Goal: Navigation & Orientation: Find specific page/section

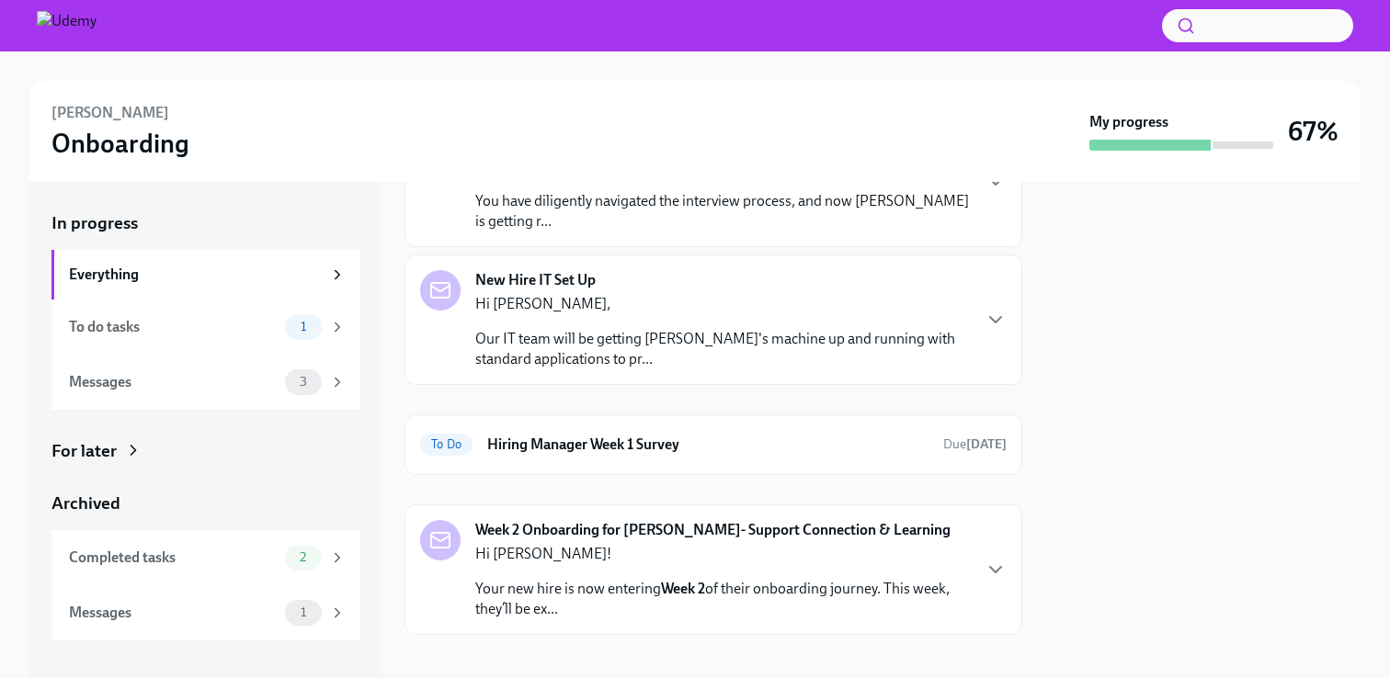
scroll to position [148, 0]
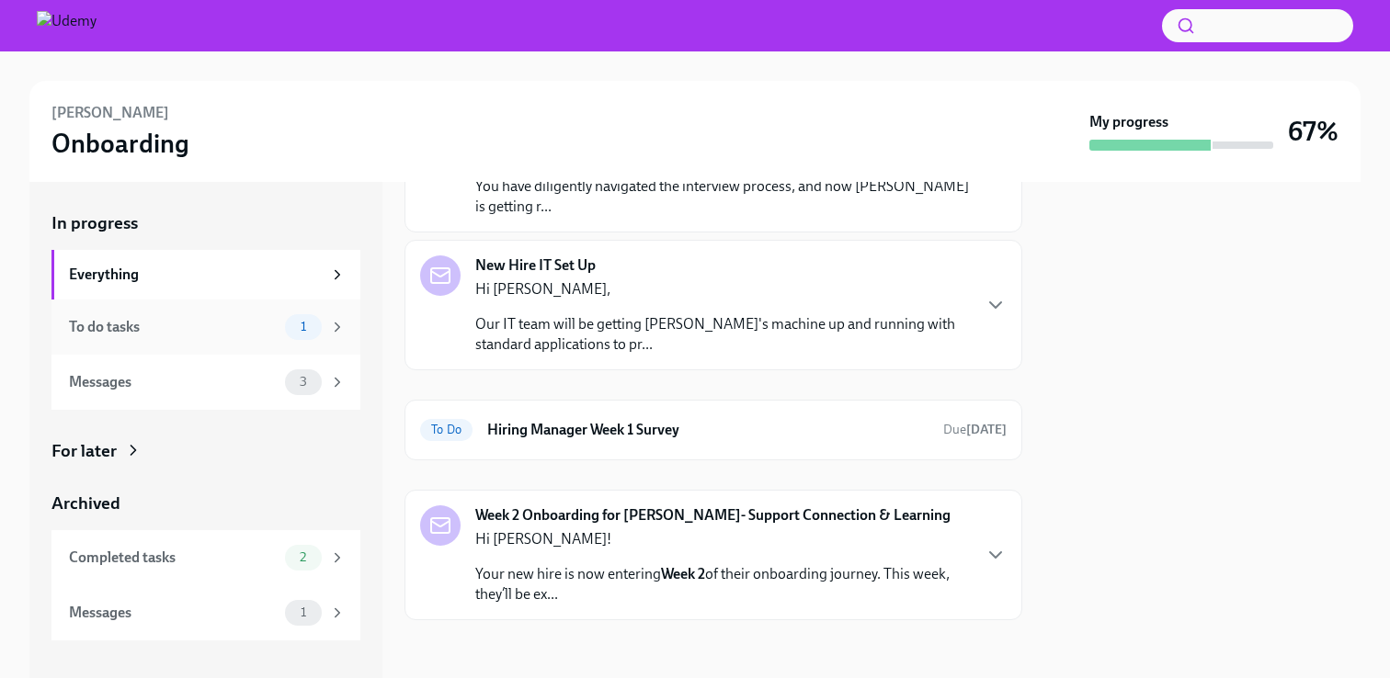
click at [202, 324] on div "To do tasks" at bounding box center [173, 327] width 209 height 20
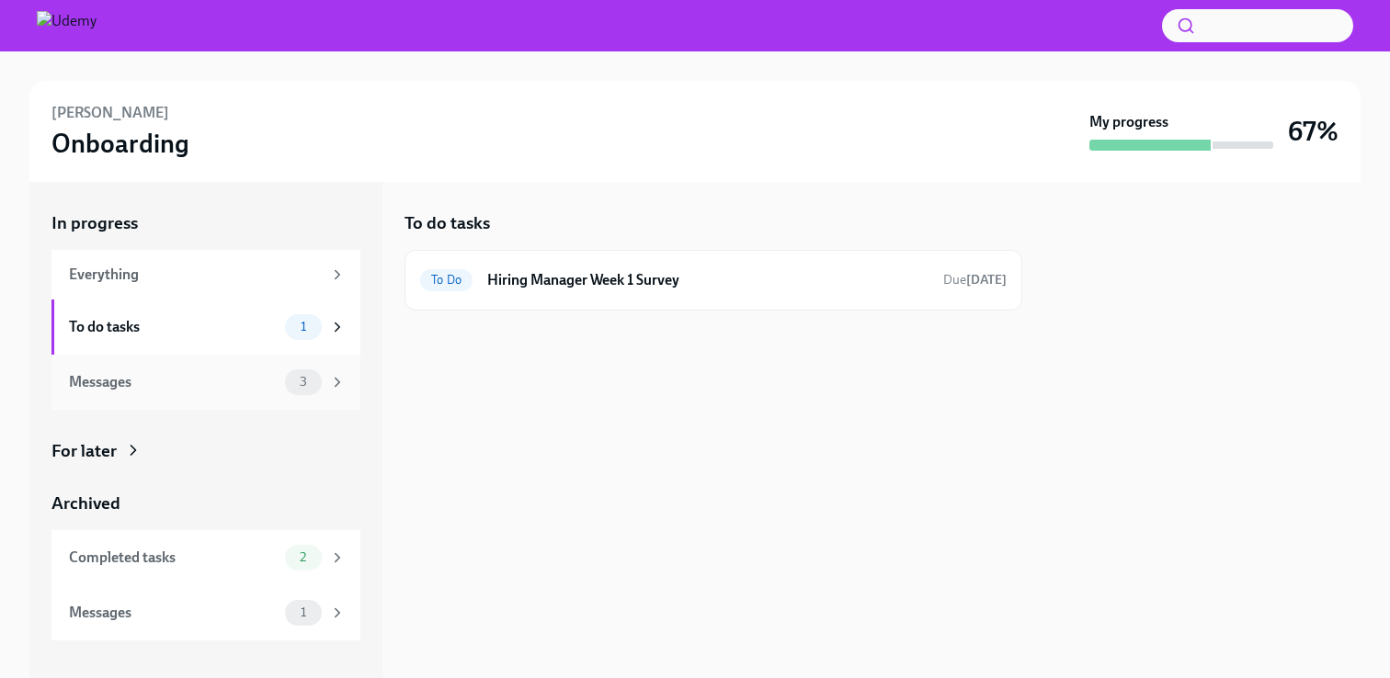
click at [289, 381] on span "3" at bounding box center [303, 382] width 29 height 14
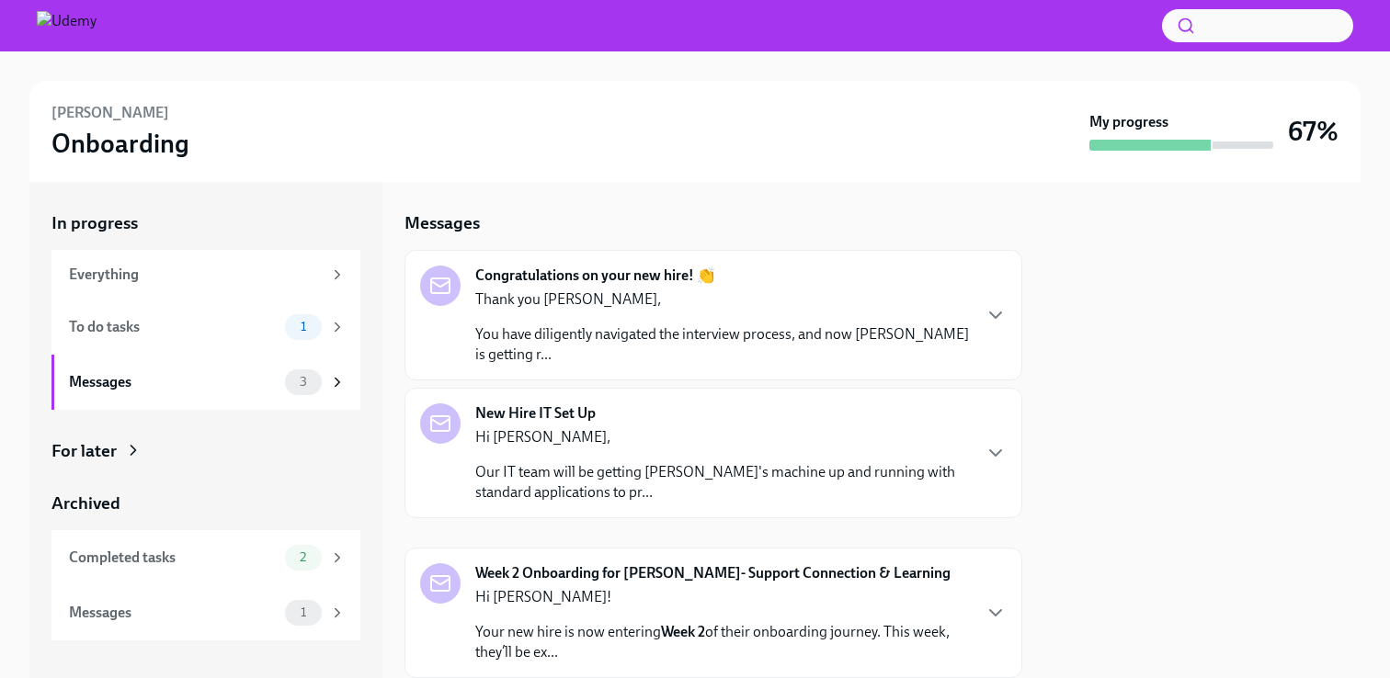
scroll to position [58, 0]
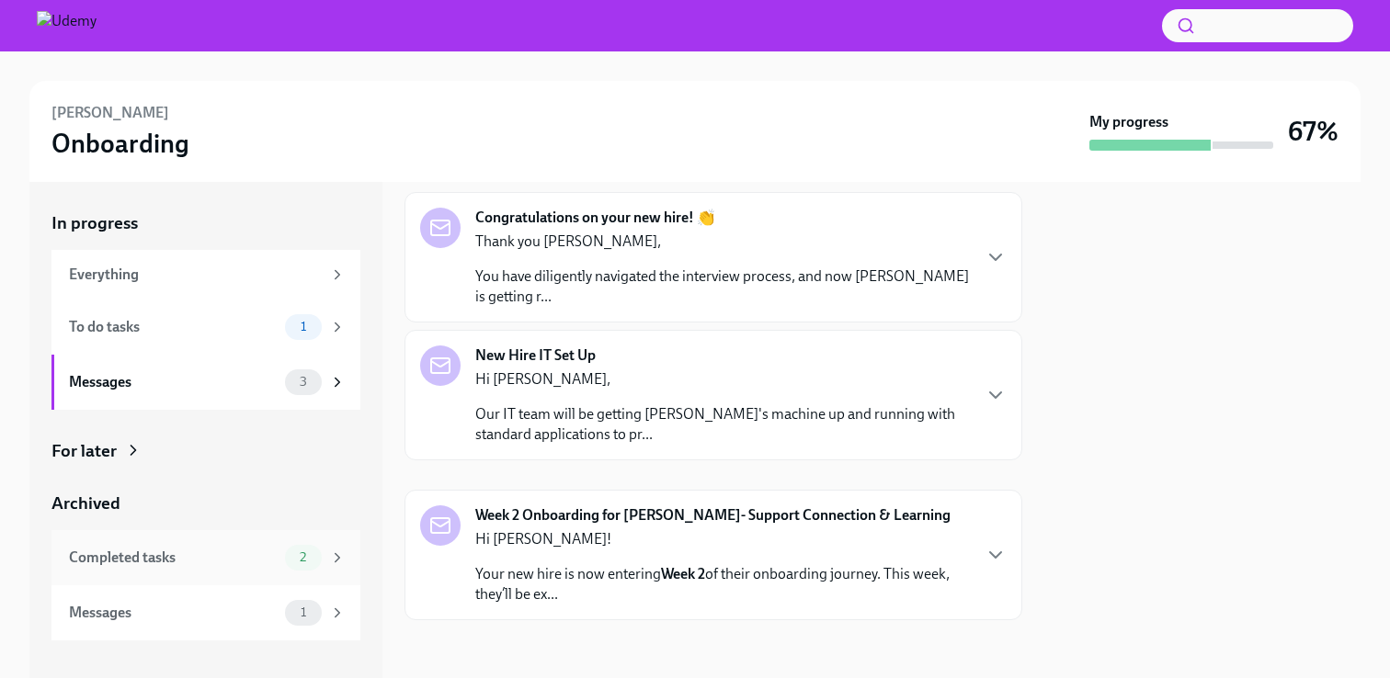
click at [274, 554] on div "Completed tasks" at bounding box center [173, 558] width 209 height 20
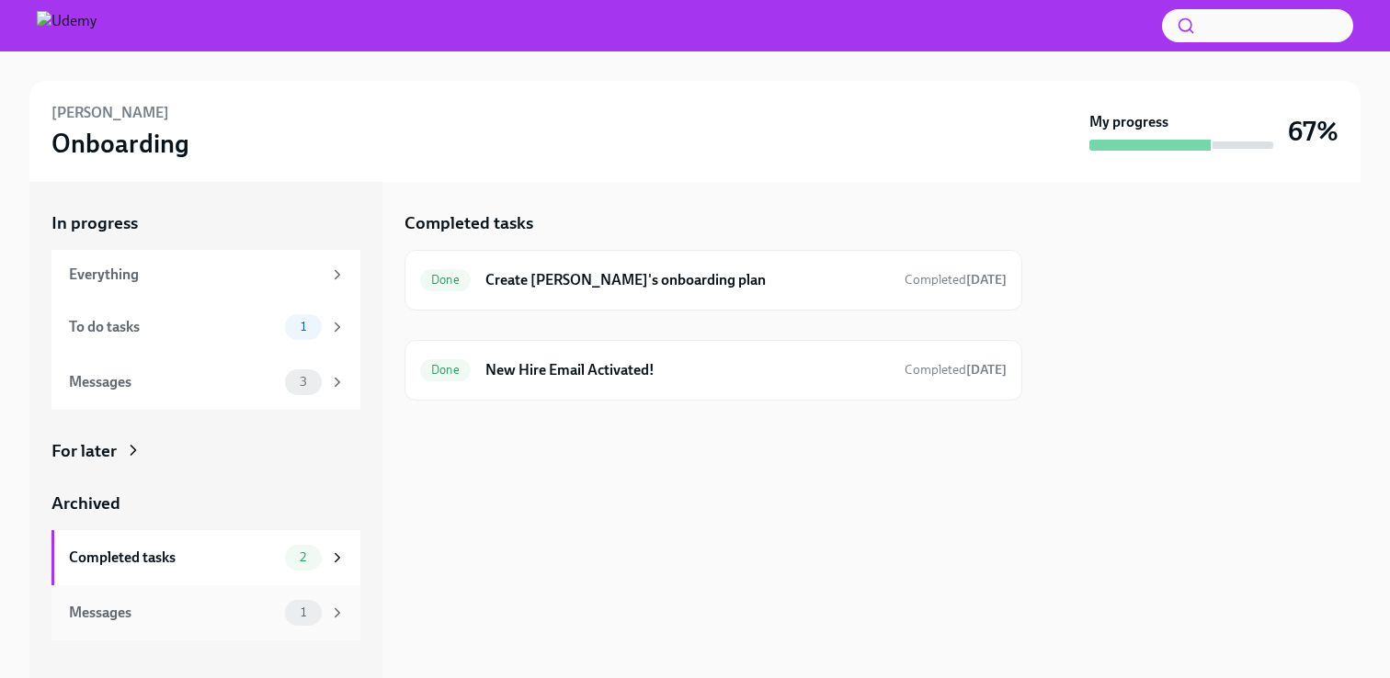
click at [245, 605] on div "Messages" at bounding box center [173, 613] width 209 height 20
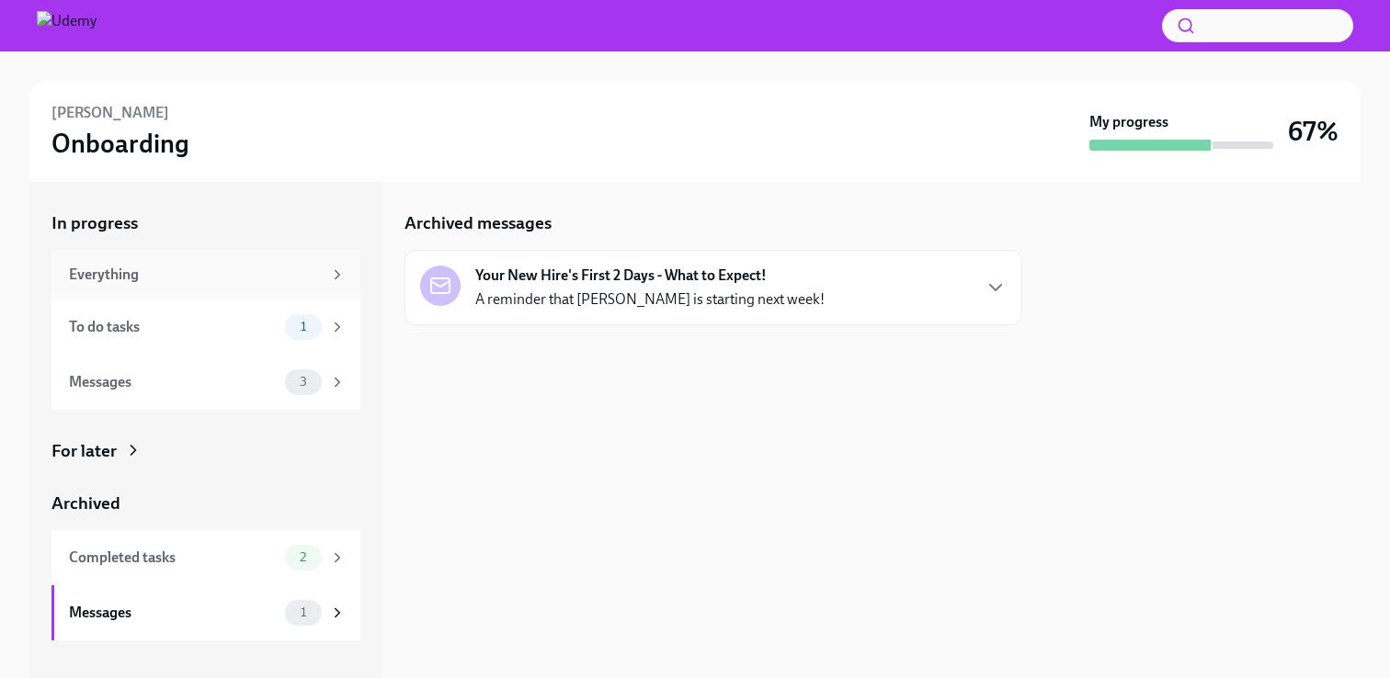
click at [138, 281] on div "Everything" at bounding box center [195, 275] width 253 height 20
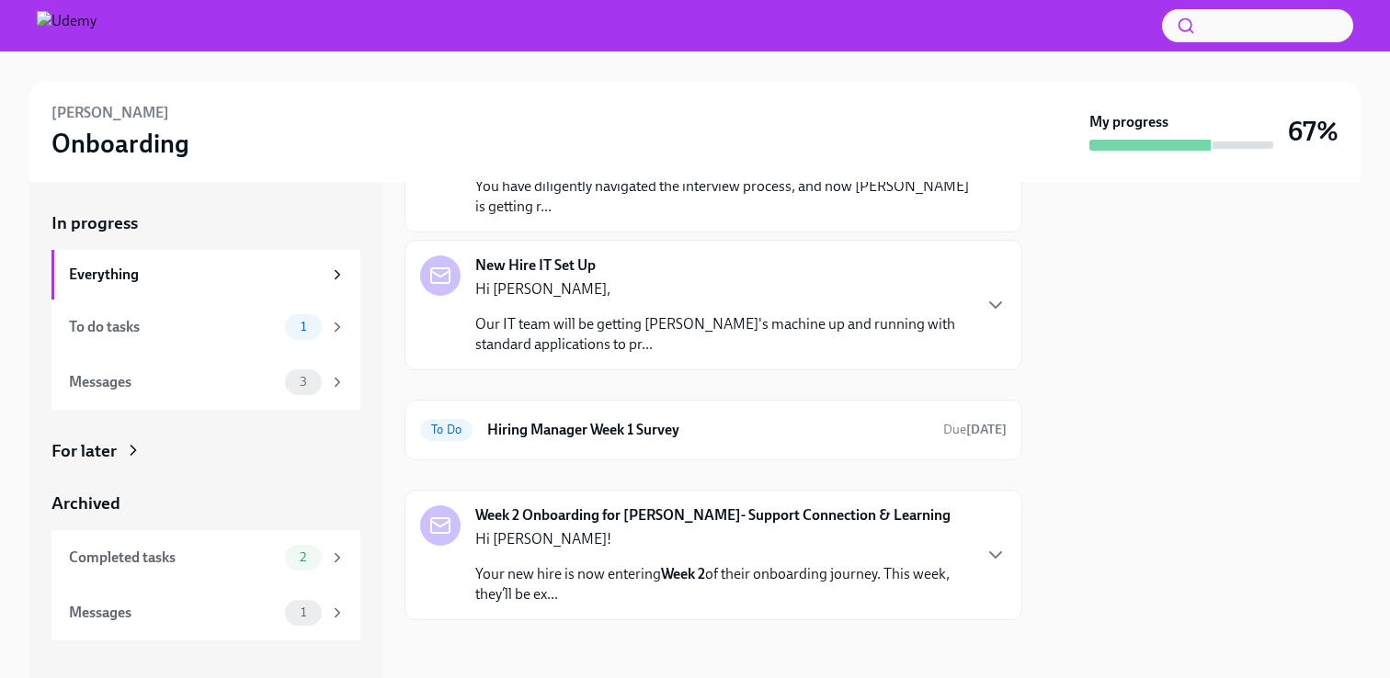
scroll to position [148, 0]
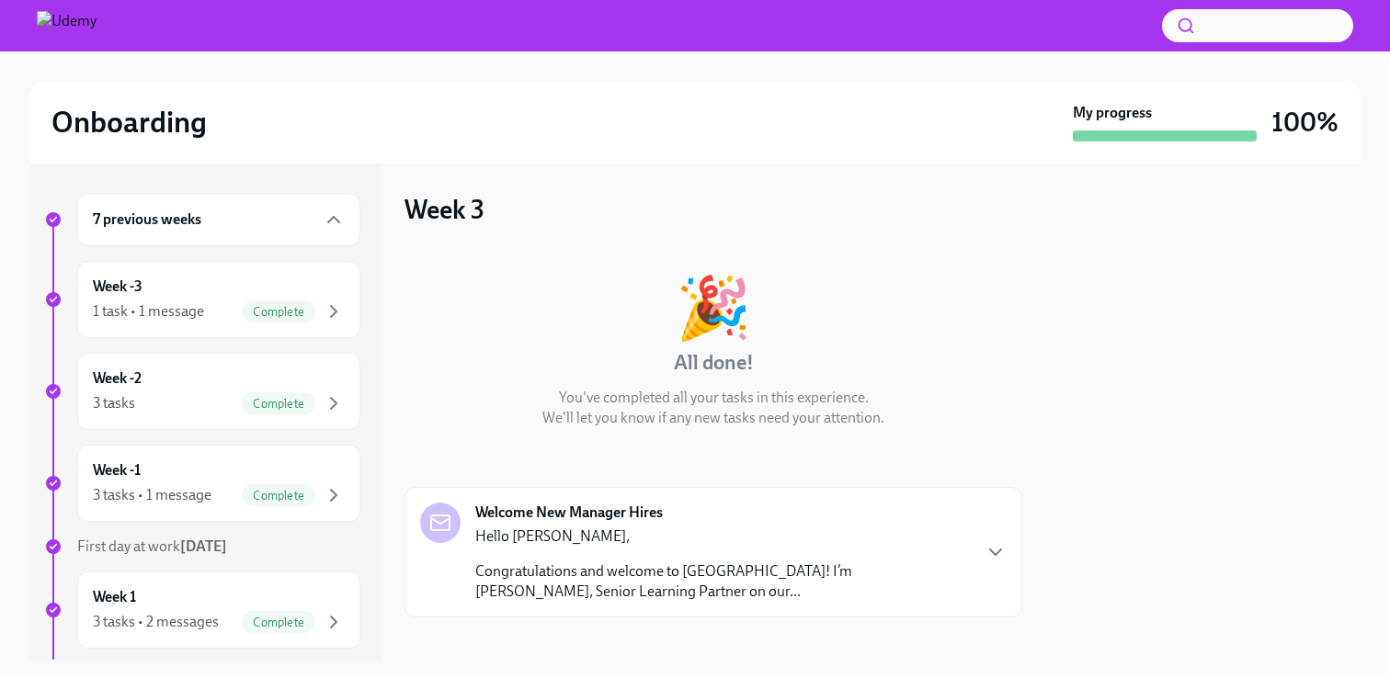
scroll to position [17, 0]
